Goal: Information Seeking & Learning: Learn about a topic

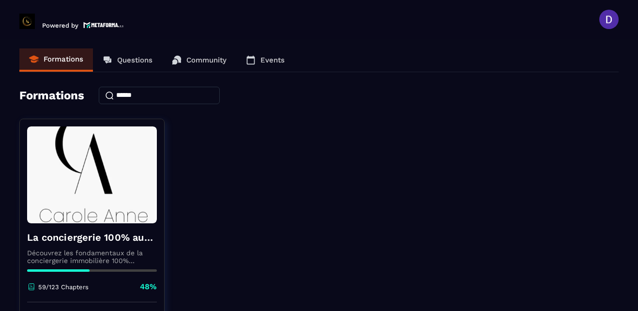
click at [329, 228] on div "La conciergerie 100% automatisée Découvrez les fondamentaux de la conciergerie …" at bounding box center [318, 240] width 599 height 242
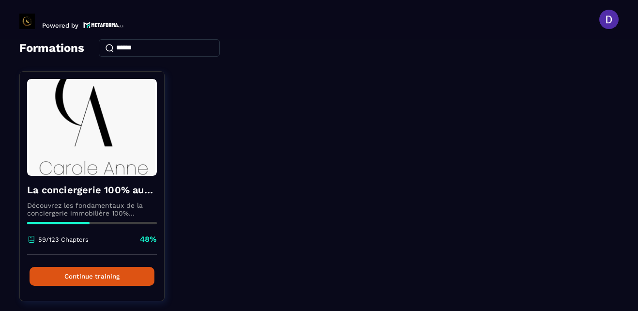
scroll to position [77, 0]
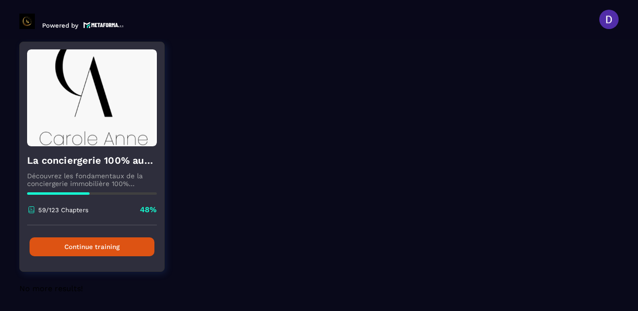
click at [99, 247] on button "Continue training" at bounding box center [92, 246] width 125 height 19
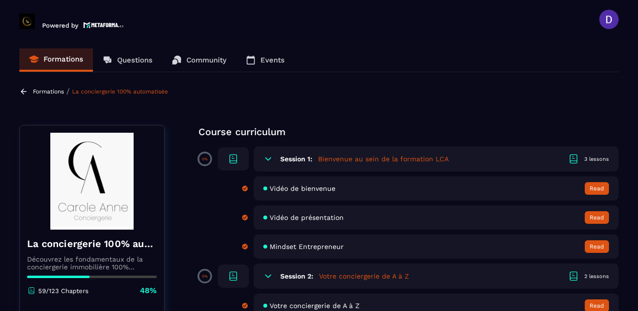
click at [497, 71] on div "Formations Questions Community Events" at bounding box center [318, 60] width 599 height 24
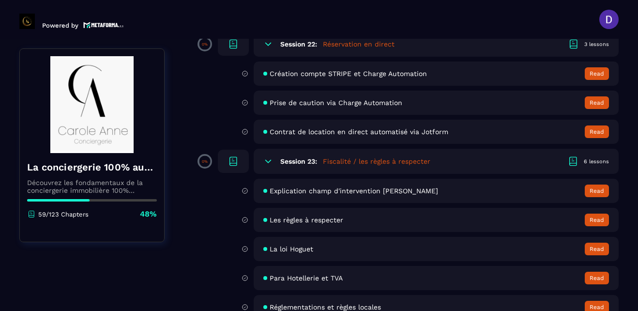
scroll to position [2401, 0]
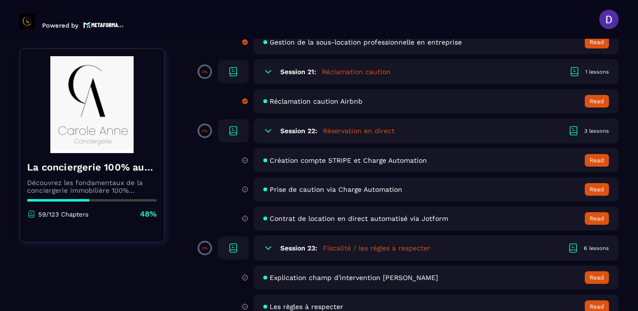
click at [348, 159] on span "Création compte STRIPE et Charge Automation" at bounding box center [348, 160] width 157 height 8
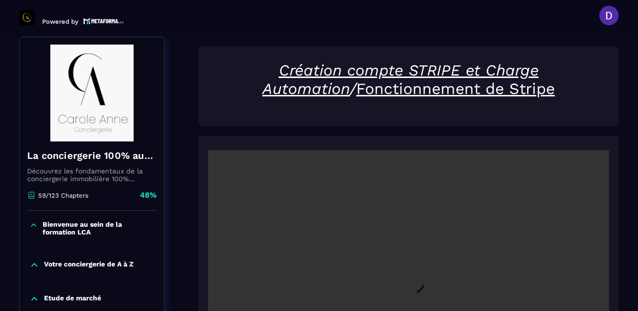
scroll to position [101, 0]
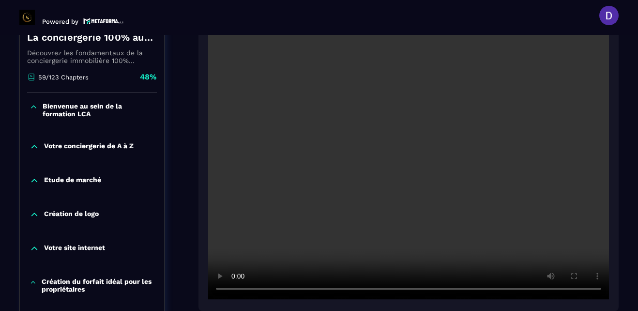
scroll to position [236, 0]
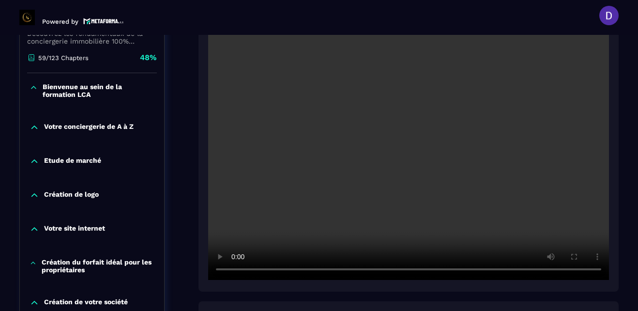
click at [627, 180] on section "Formations Questions Community Events Formations / La conciergerie 100% automat…" at bounding box center [319, 173] width 638 height 276
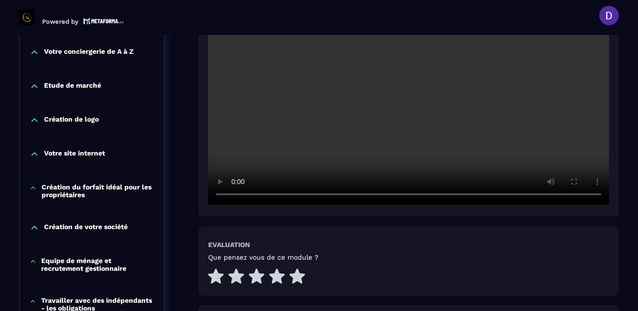
scroll to position [314, 0]
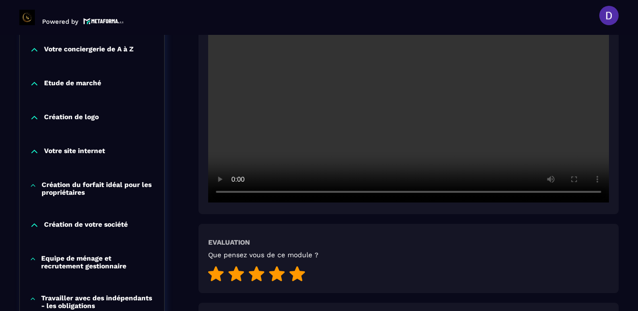
click at [297, 275] on icon at bounding box center [296, 273] width 15 height 15
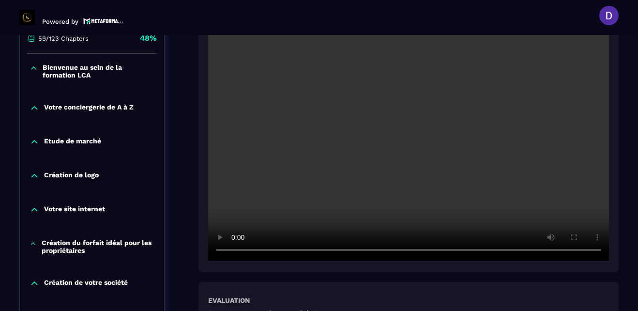
scroll to position [236, 0]
